Goal: Task Accomplishment & Management: Complete application form

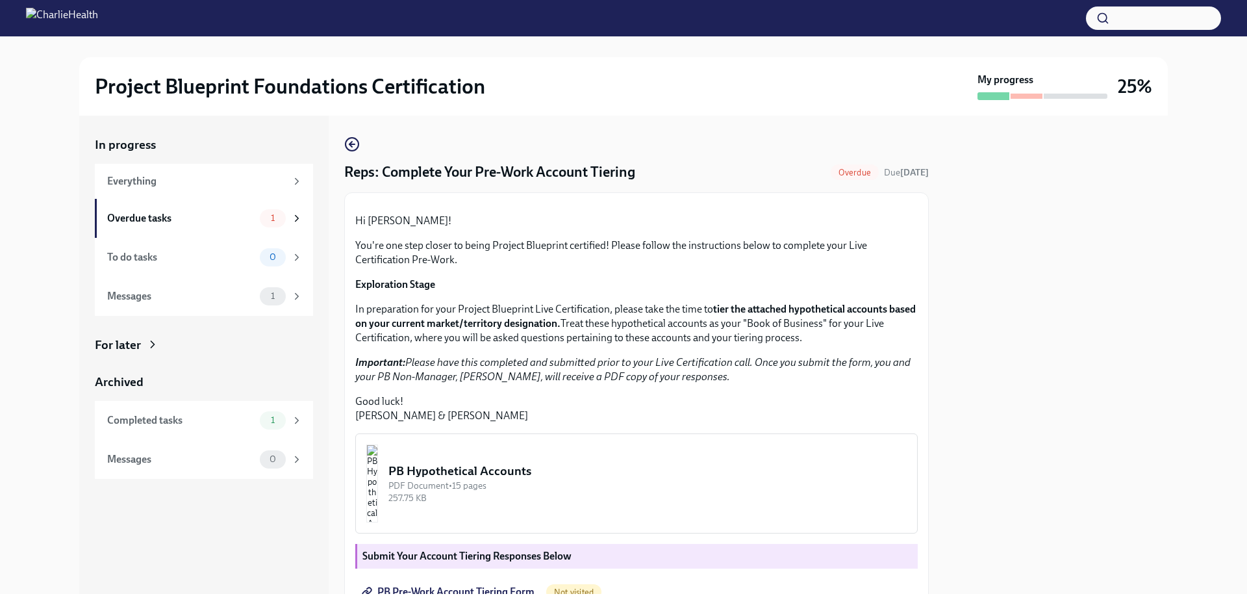
scroll to position [284, 0]
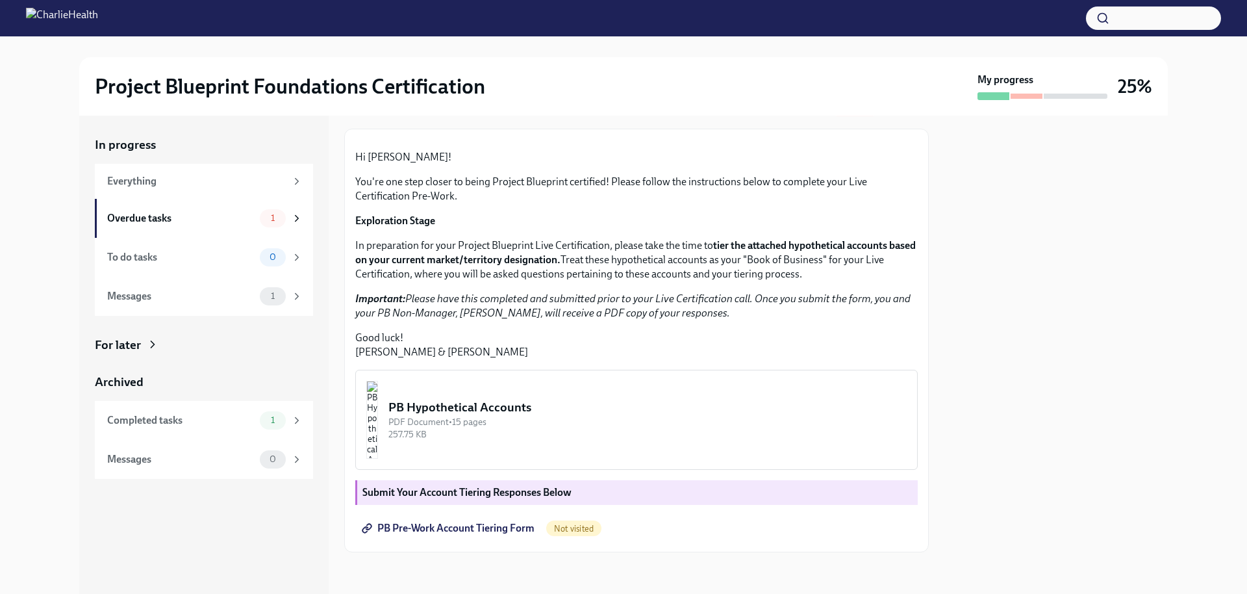
click at [488, 535] on span "PB Pre-Work Account Tiering Form" at bounding box center [449, 528] width 170 height 13
click at [543, 403] on div "PB Hypothetical Accounts" at bounding box center [647, 407] width 518 height 17
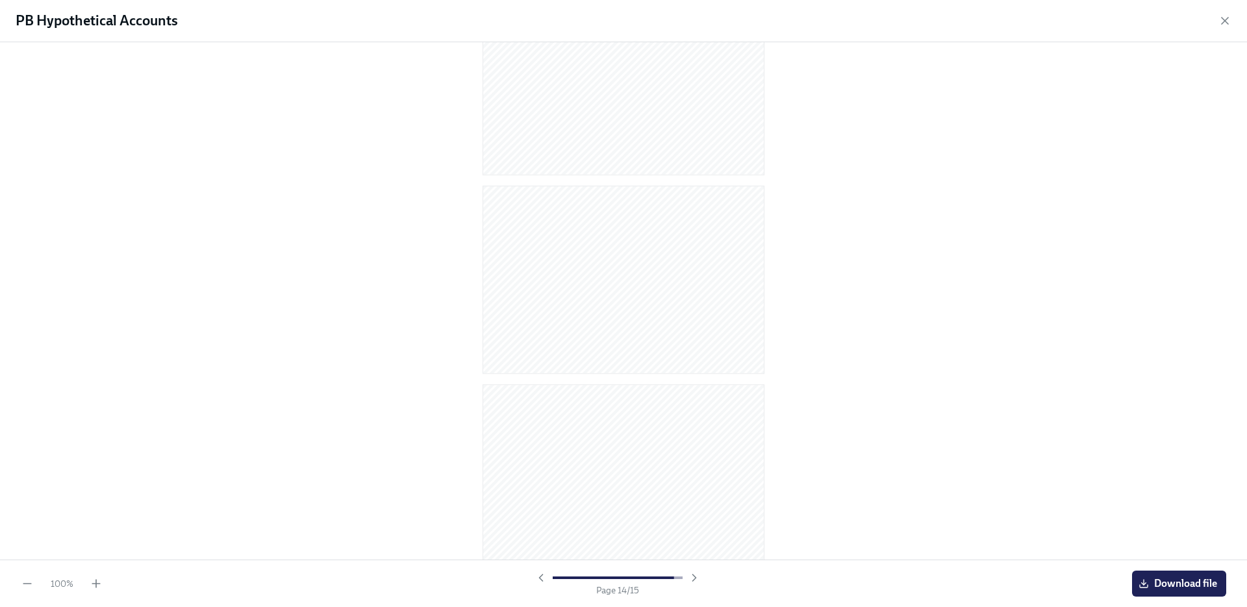
scroll to position [2474, 0]
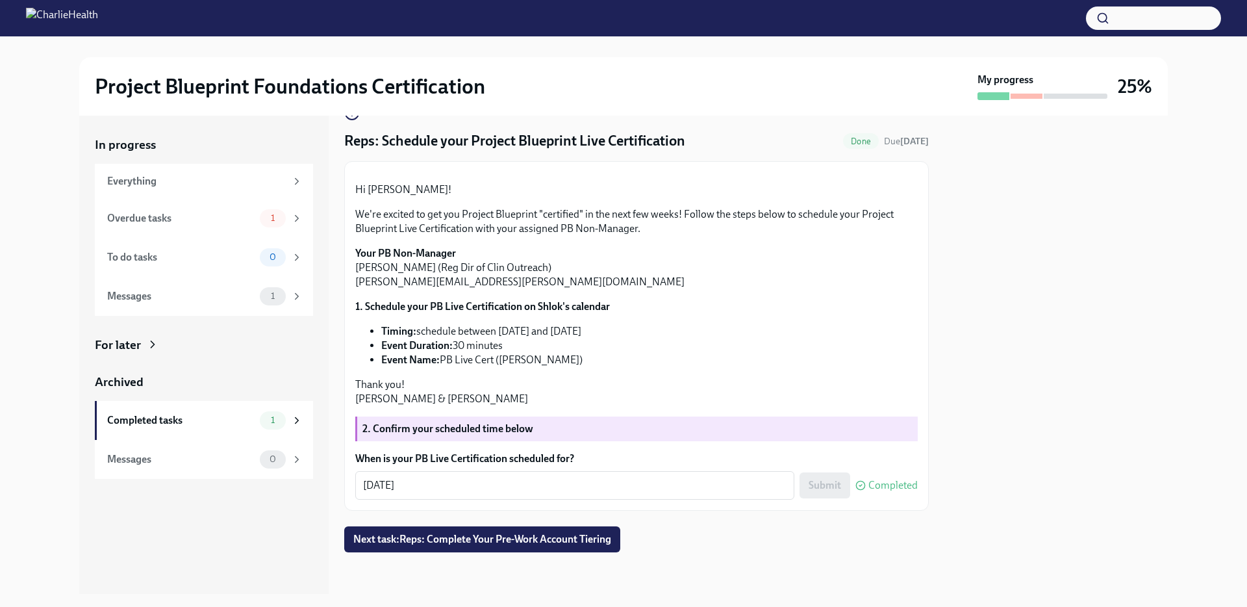
scroll to position [223, 0]
click at [565, 546] on span "Next task : Reps: Complete Your Pre-Work Account Tiering" at bounding box center [482, 539] width 258 height 13
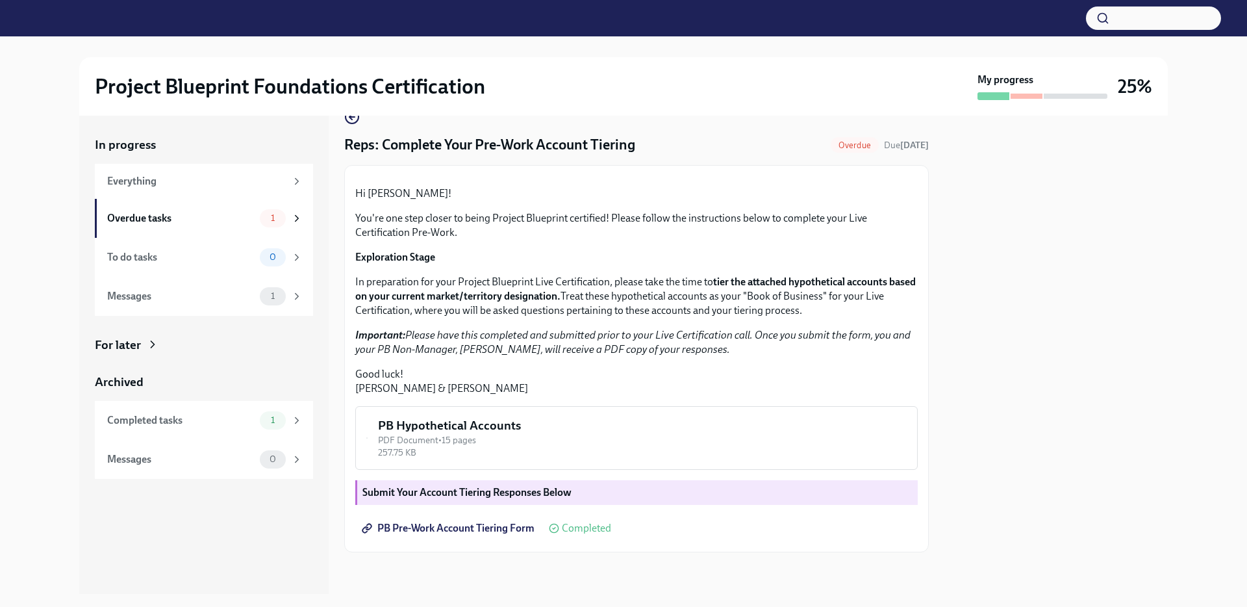
scroll to position [284, 0]
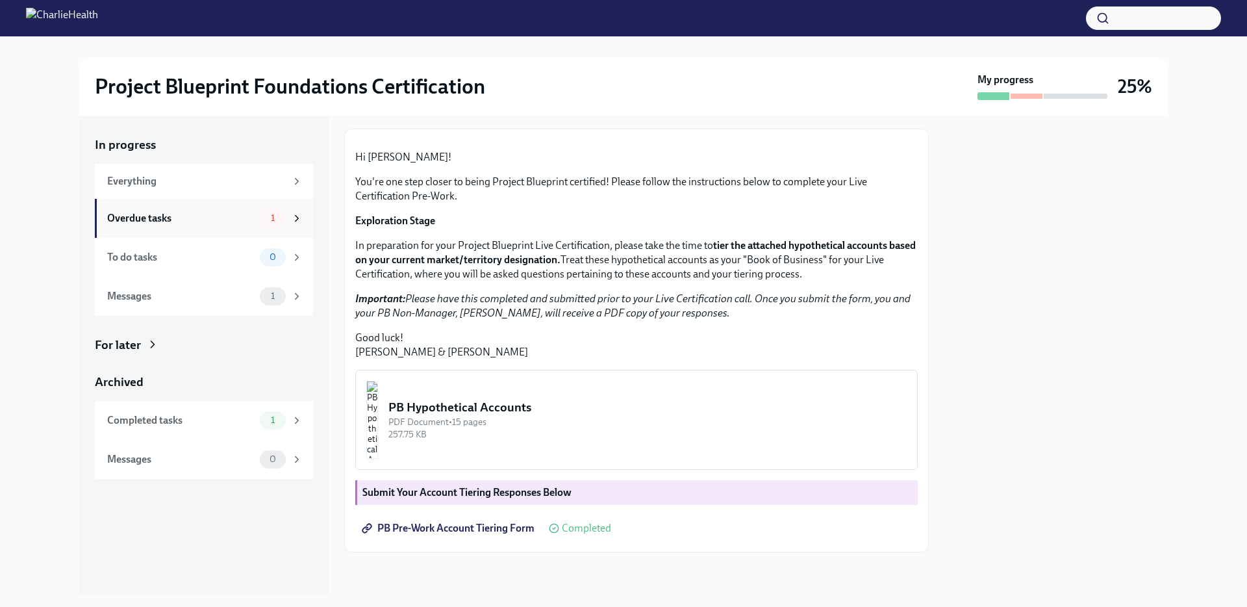
click at [189, 225] on div "Overdue tasks" at bounding box center [180, 218] width 147 height 14
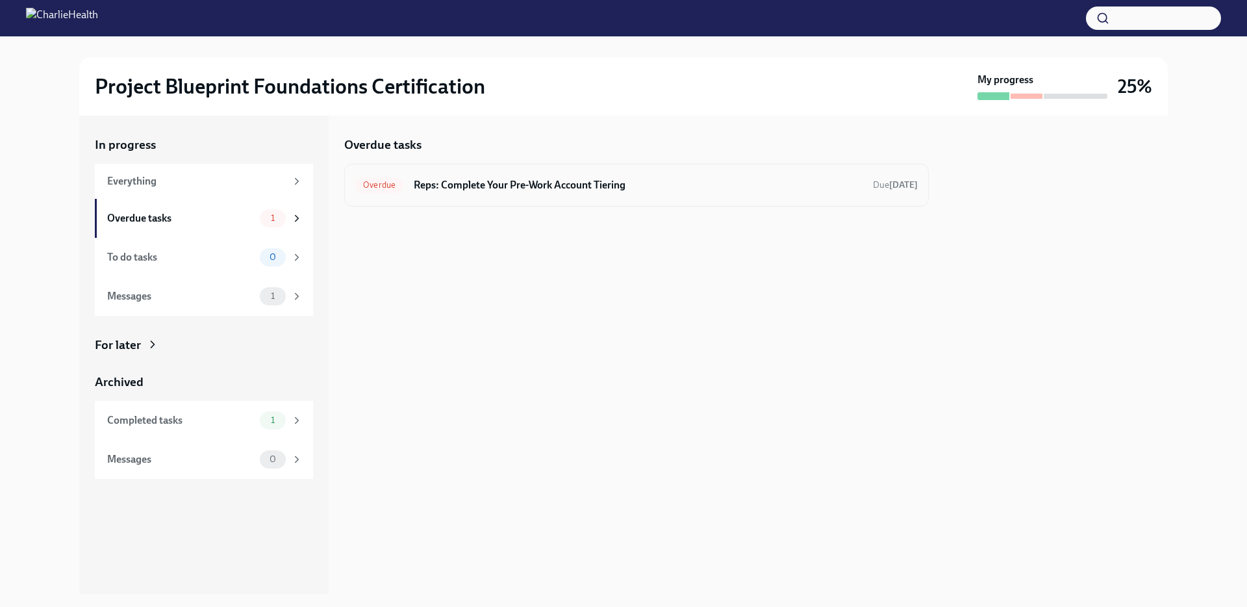
click at [639, 184] on div "Overdue Reps: Complete Your Pre-Work Account Tiering Due [DATE]" at bounding box center [636, 185] width 563 height 21
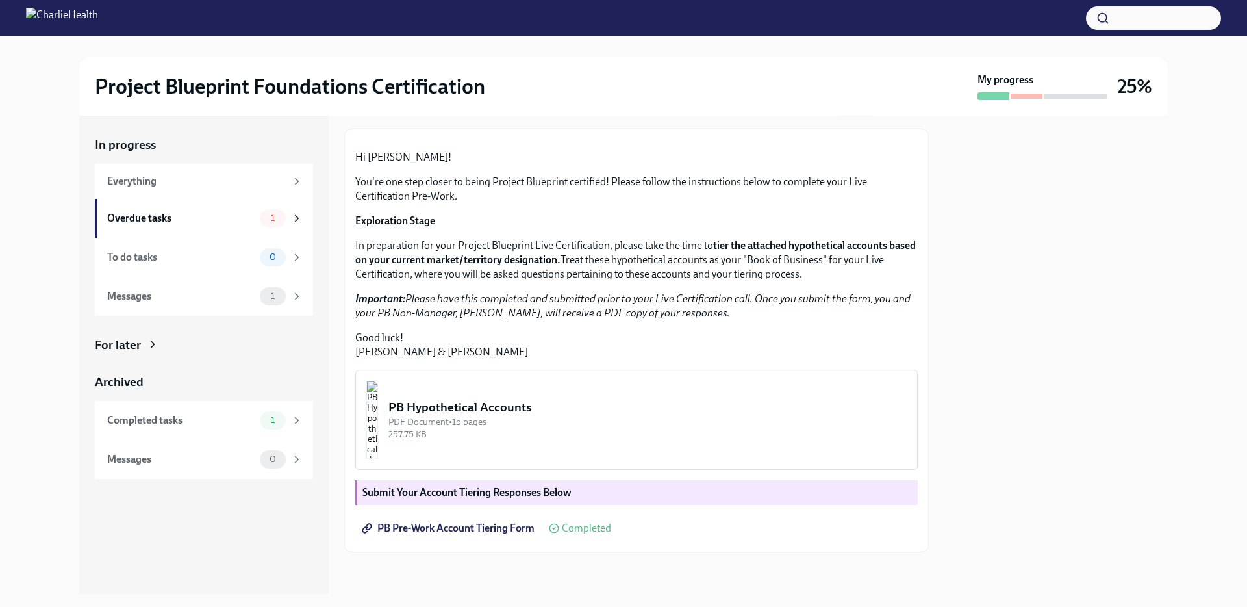
scroll to position [284, 0]
click at [162, 264] on div "To do tasks" at bounding box center [180, 257] width 147 height 14
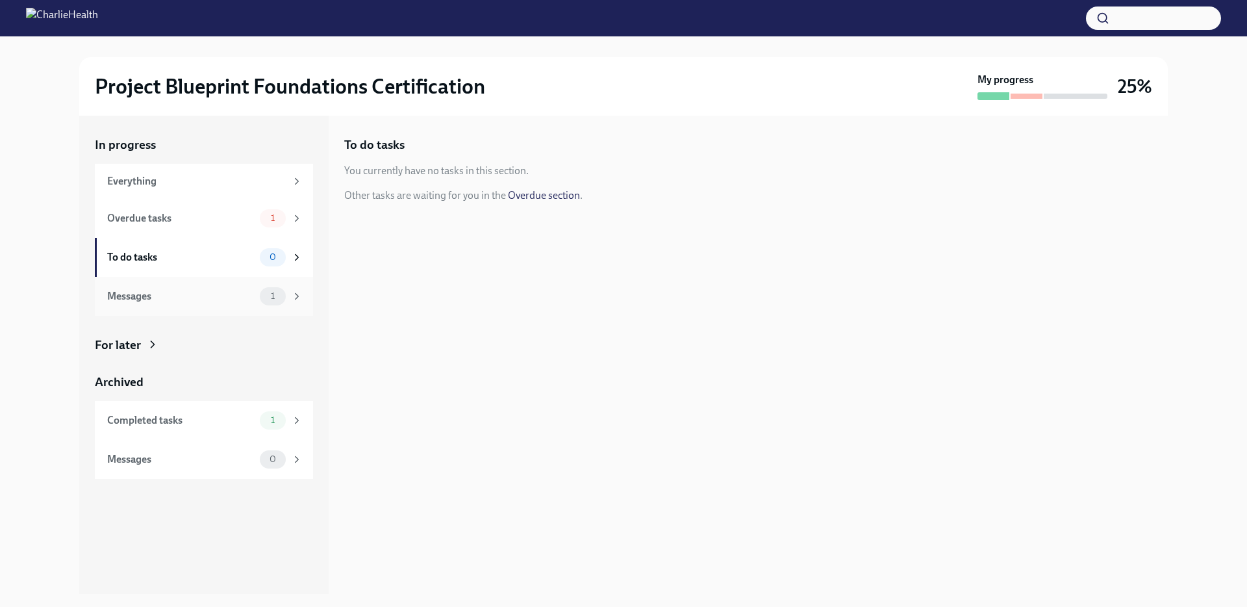
click at [197, 301] on div "Messages" at bounding box center [180, 296] width 147 height 14
